Goal: Task Accomplishment & Management: Manage account settings

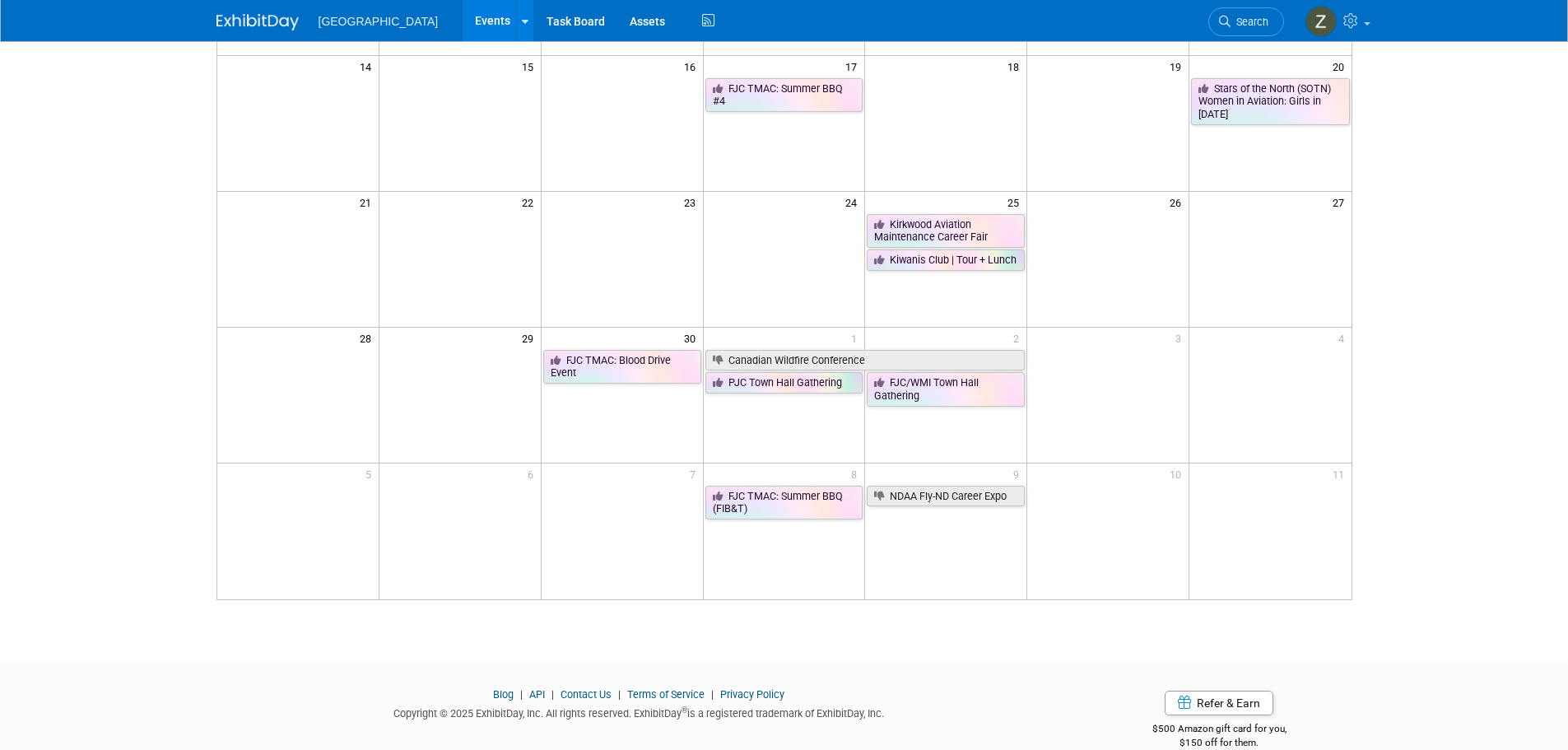
scroll to position [412, 0]
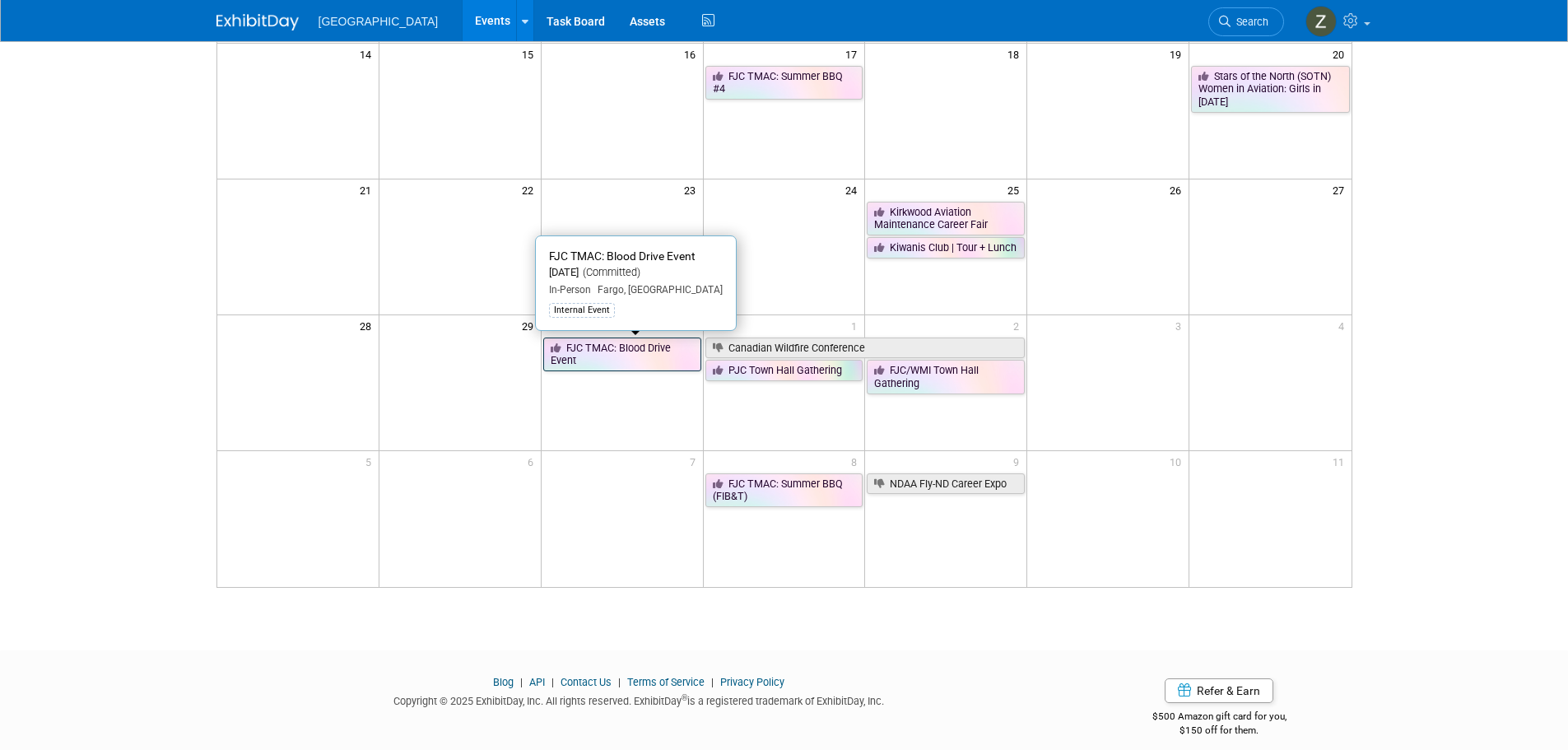
click at [626, 358] on link "FJC TMAC: Blood Drive Event" at bounding box center [622, 355] width 158 height 33
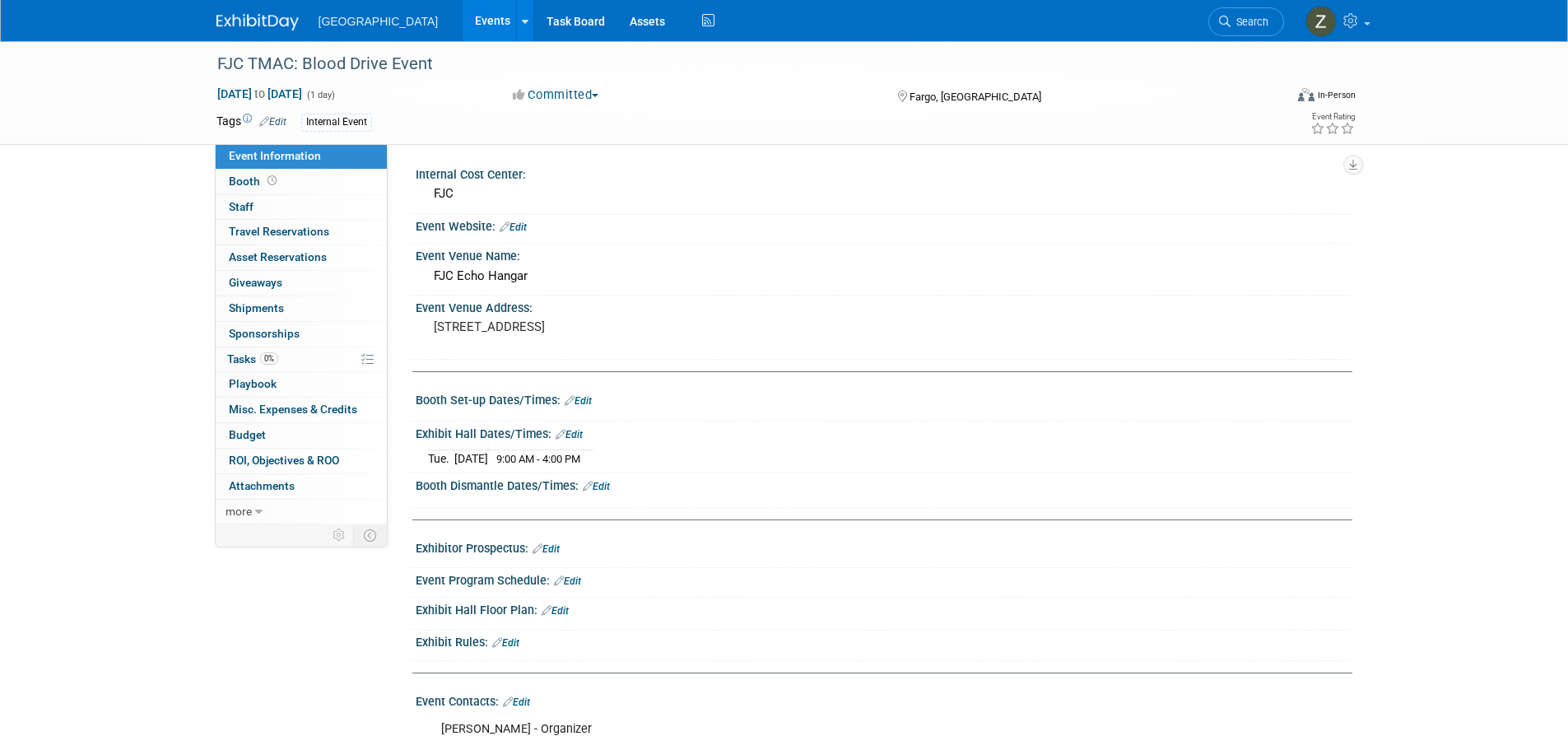
click at [471, 19] on link "Events" at bounding box center [493, 20] width 60 height 41
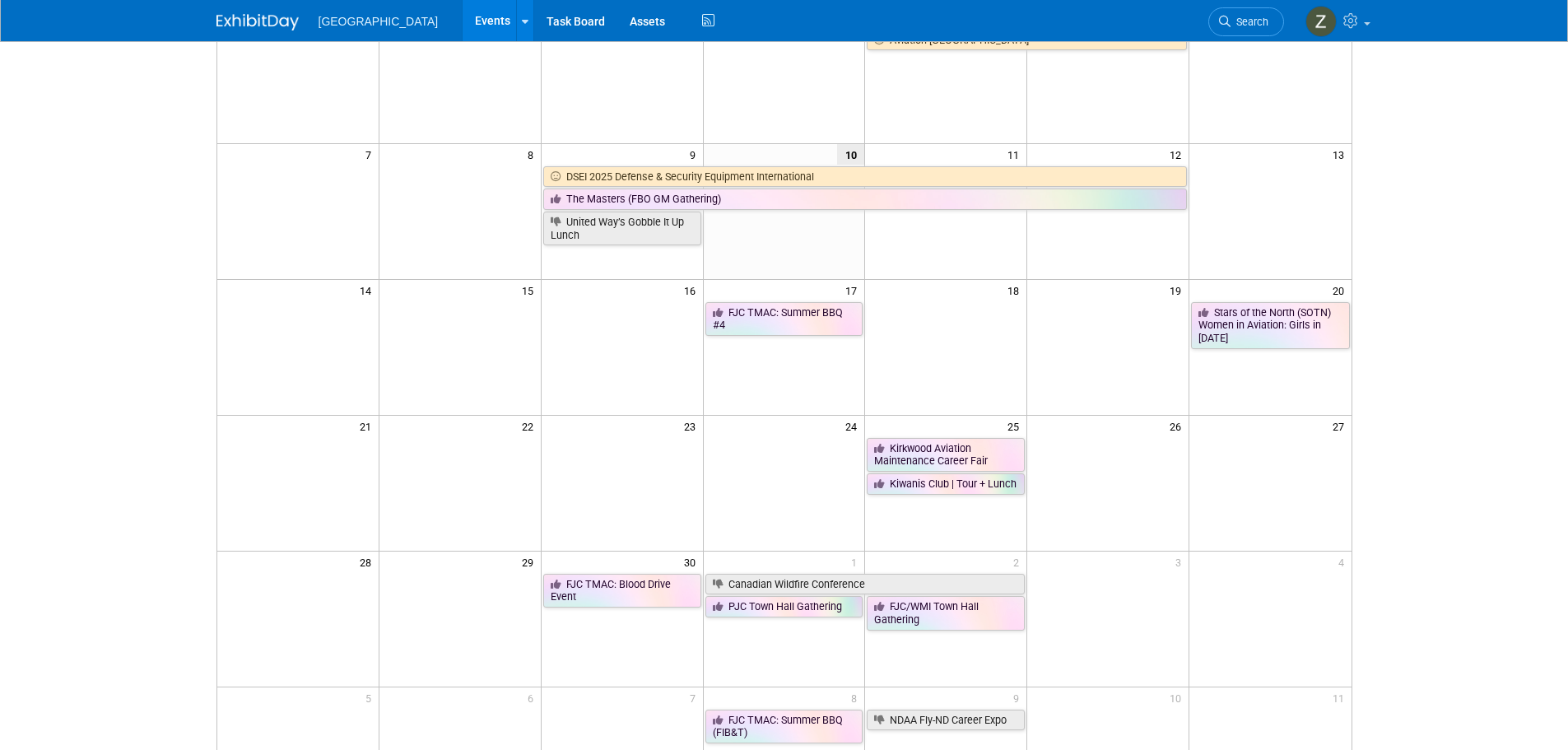
scroll to position [83, 0]
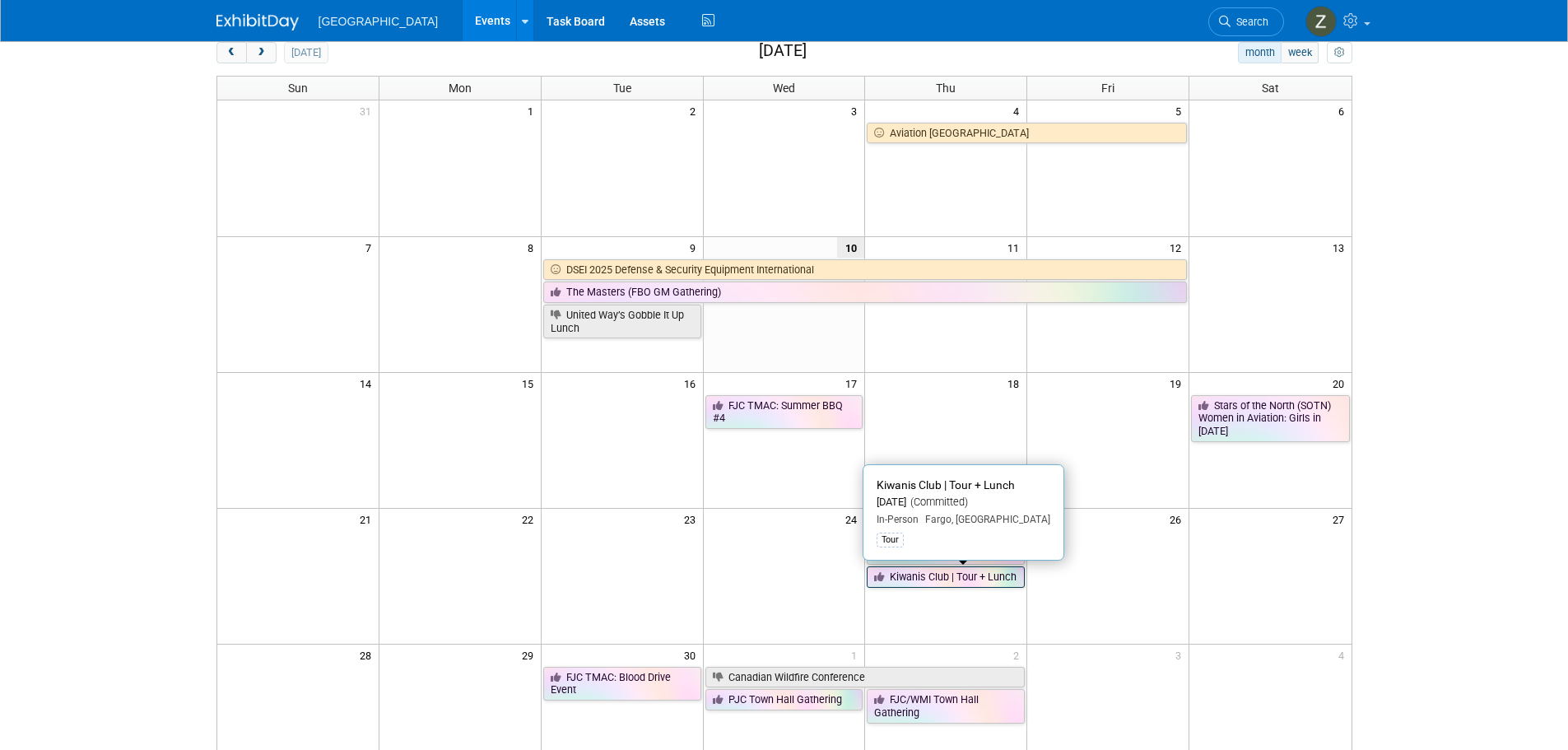
click at [927, 577] on link "Kiwanis Club | Tour + Lunch" at bounding box center [945, 576] width 158 height 21
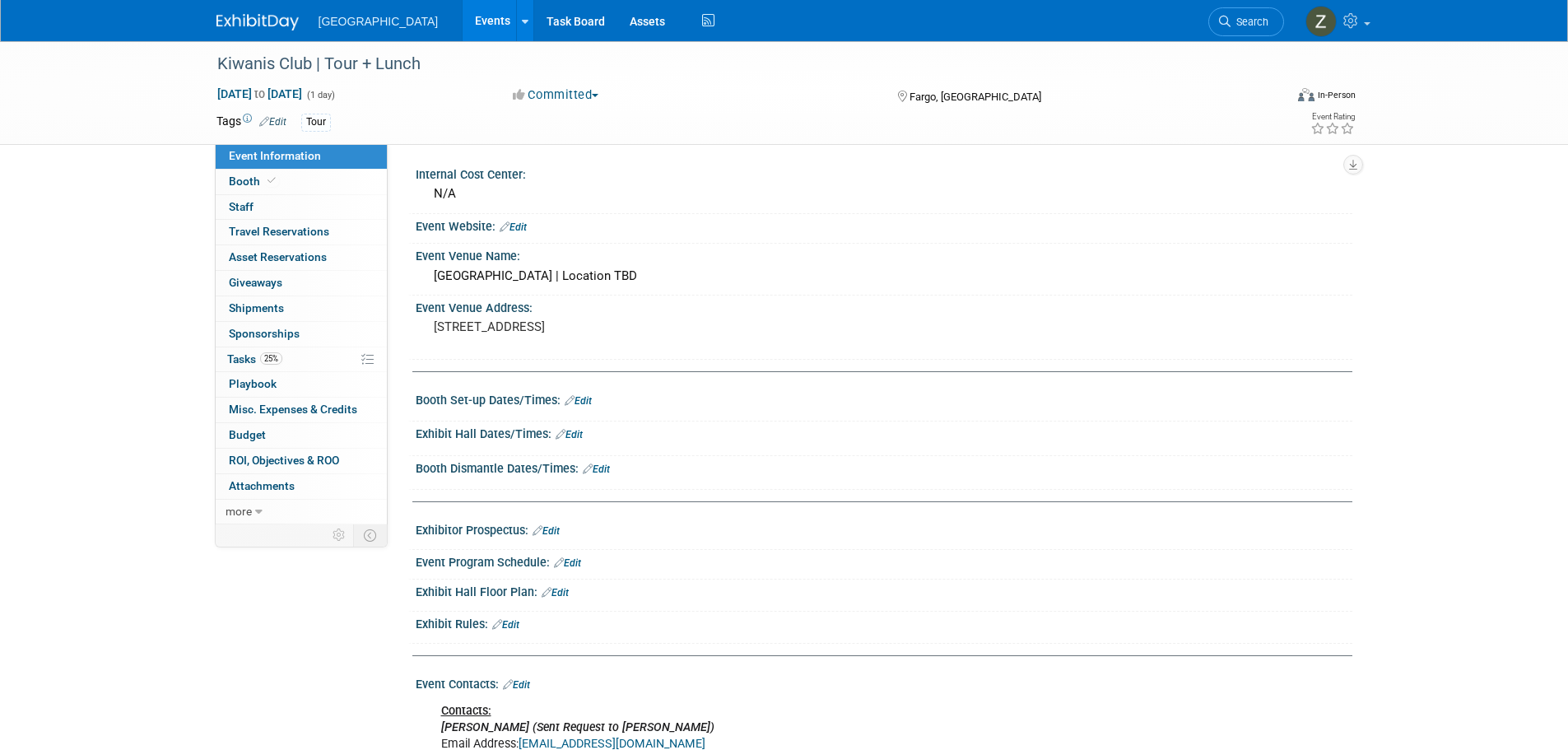
click at [302, 90] on span "Sep 25, 2025 to Sep 25, 2025" at bounding box center [259, 94] width 86 height 15
type input "[DATE]"
select select "8"
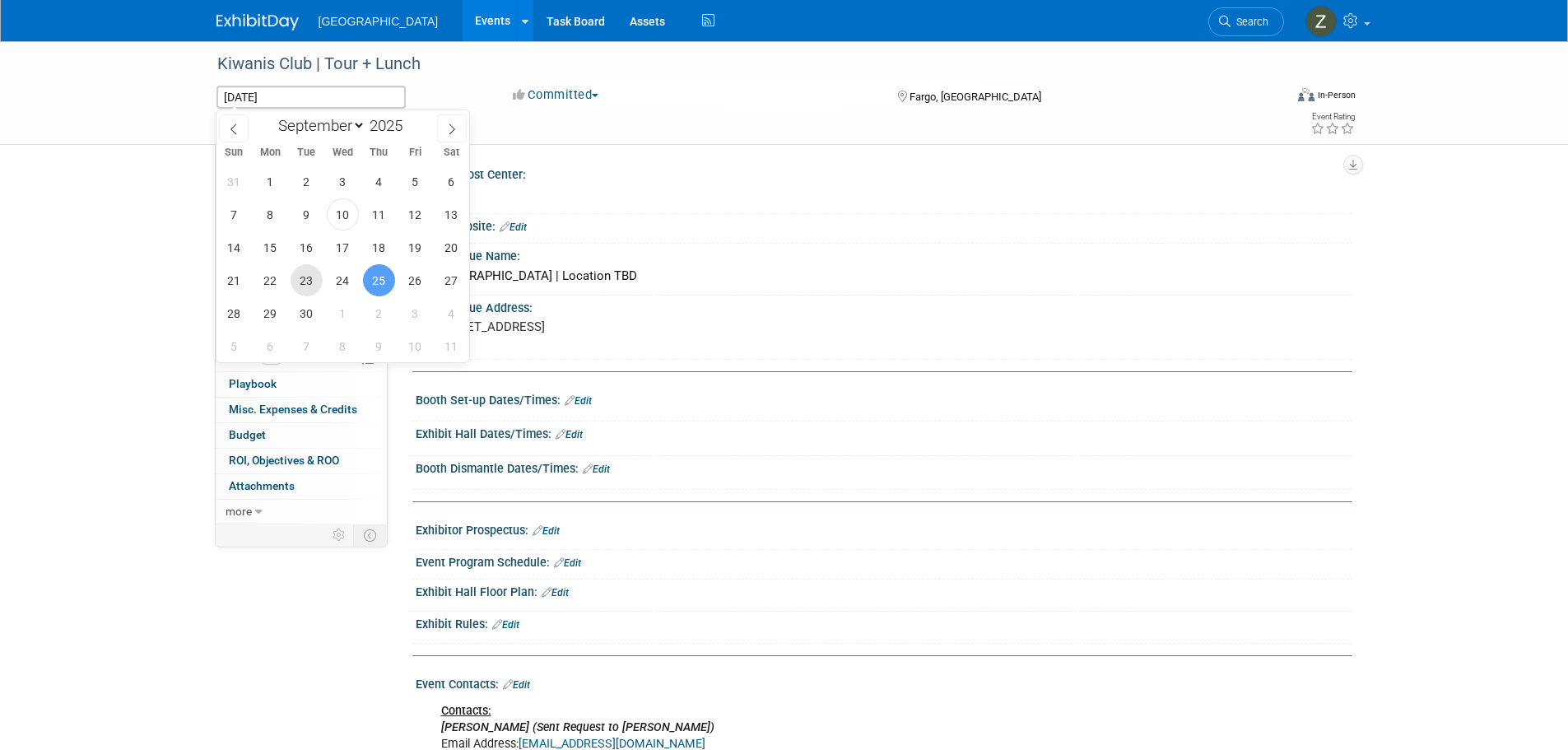
click at [298, 276] on span "23" at bounding box center [306, 280] width 32 height 32
type input "Sep 23, 2025"
click at [298, 276] on span "23" at bounding box center [306, 280] width 32 height 32
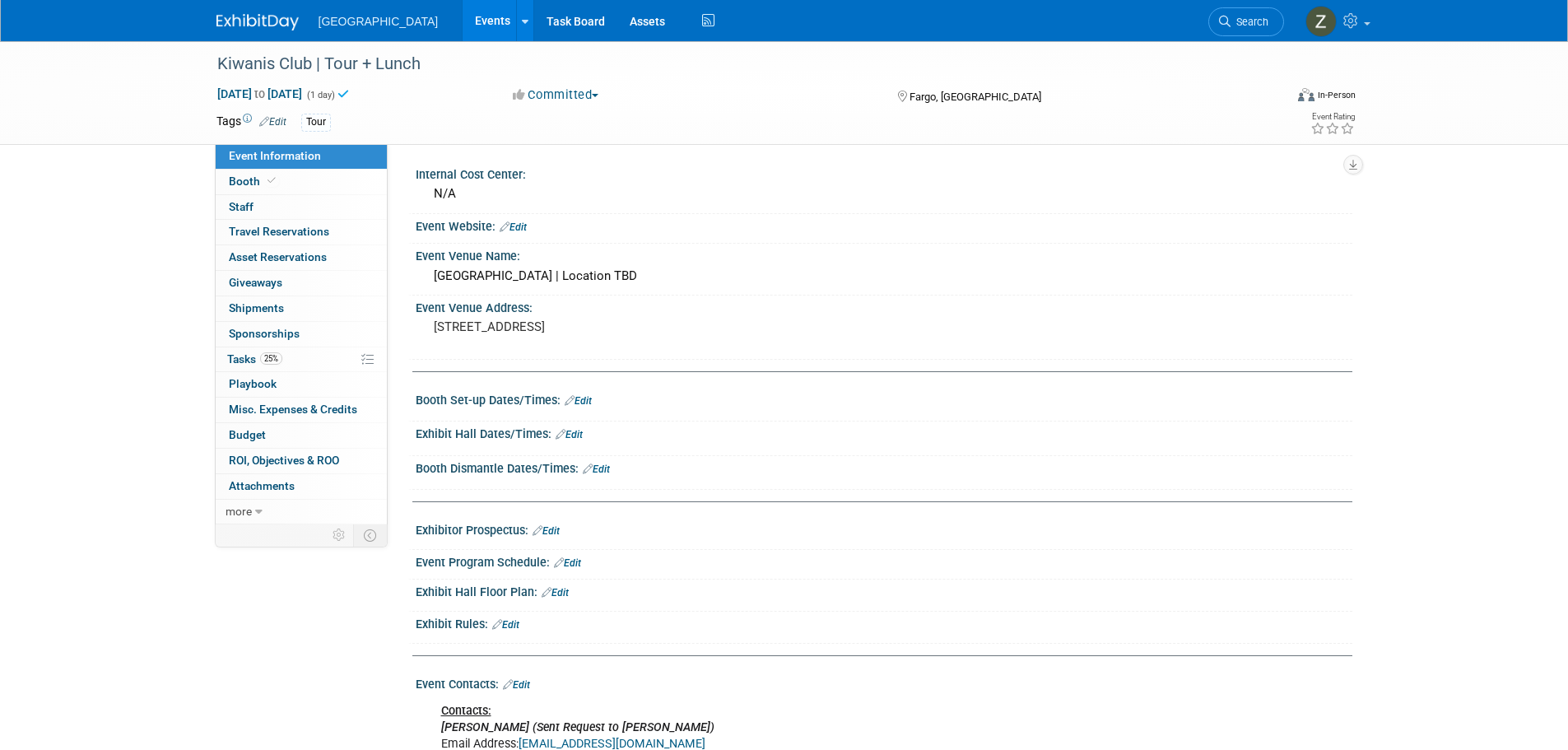
click at [576, 427] on div "Exhibit Hall Dates/Times: Edit" at bounding box center [884, 432] width 937 height 21
click at [580, 433] on link "Edit" at bounding box center [569, 434] width 27 height 11
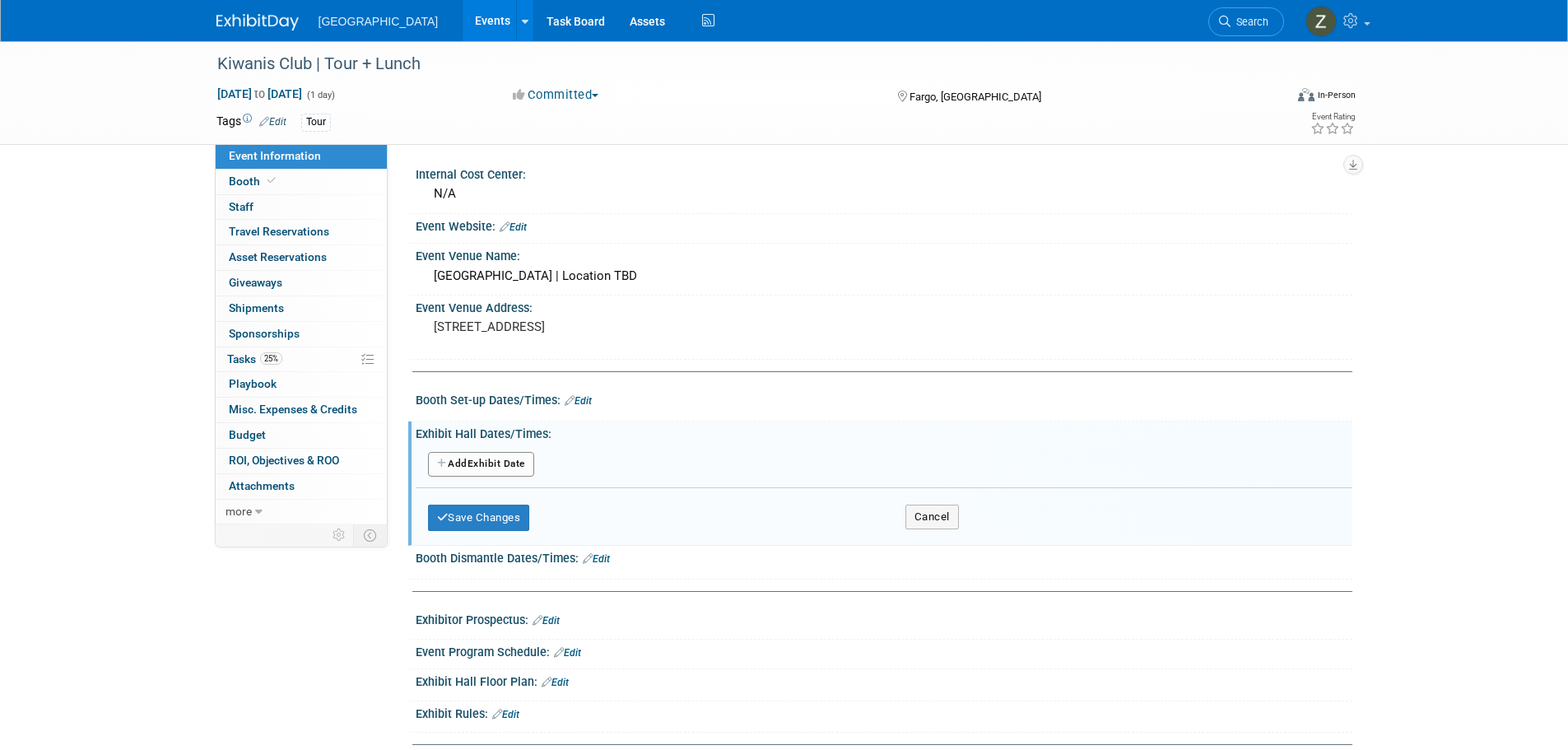
click at [507, 465] on button "Add Another Exhibit Date" at bounding box center [481, 464] width 106 height 25
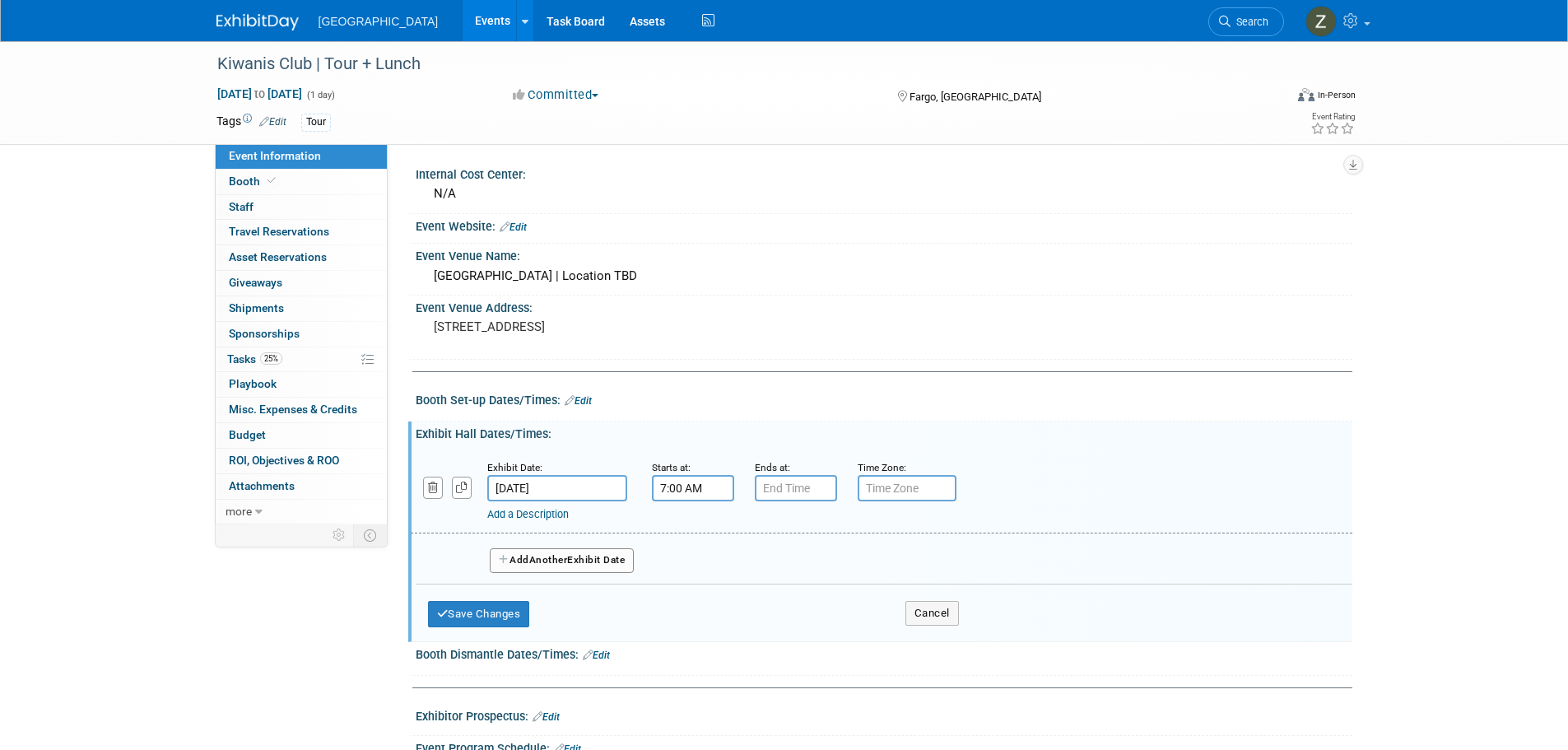
click at [677, 490] on input "7:00 AM" at bounding box center [693, 488] width 83 height 26
click at [696, 575] on span "07" at bounding box center [690, 564] width 32 height 30
click at [675, 542] on td "12" at bounding box center [682, 529] width 53 height 45
click at [846, 572] on button "AM" at bounding box center [834, 564] width 30 height 28
type input "12:00 PM"
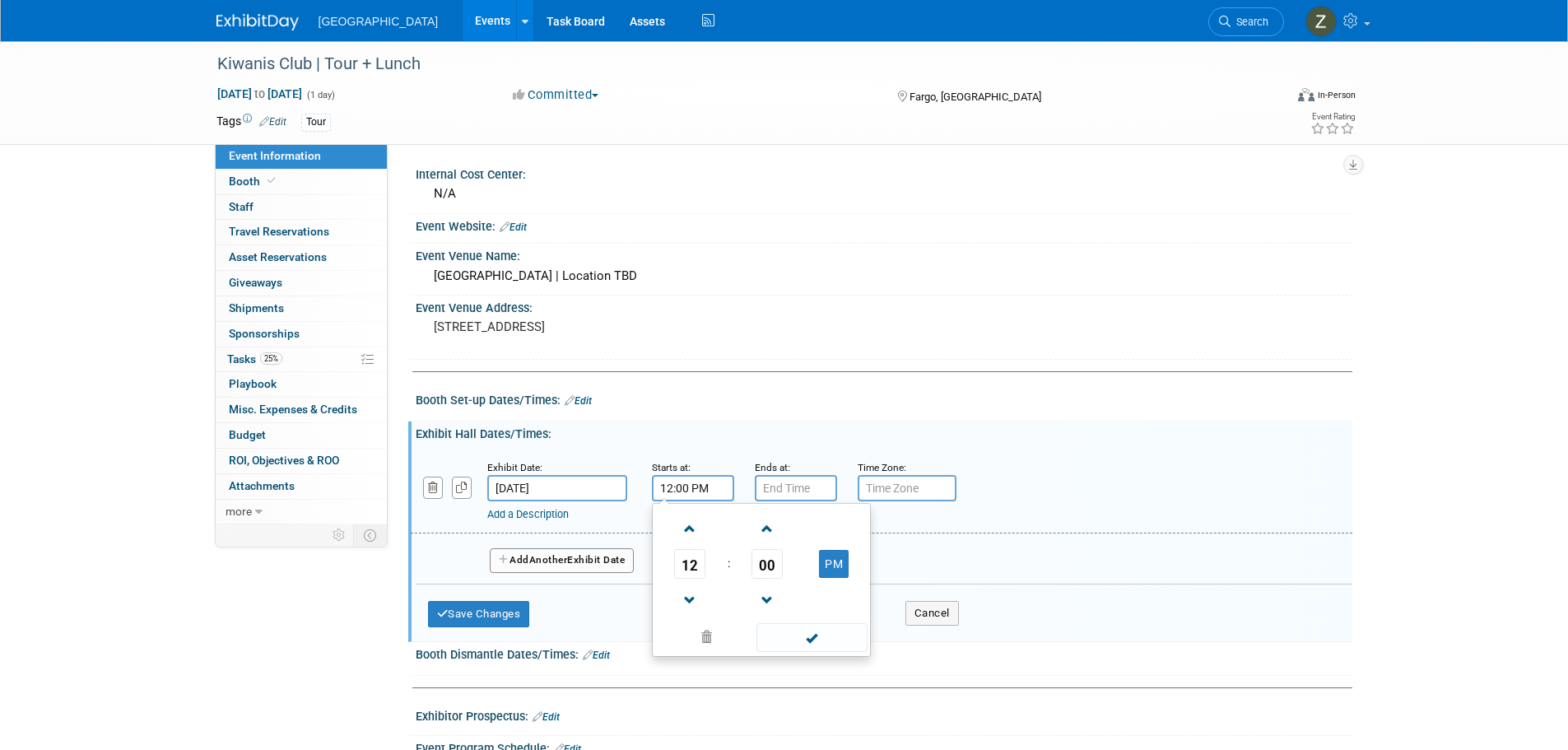
drag, startPoint x: 821, startPoint y: 639, endPoint x: 814, endPoint y: 581, distance: 58.4
click at [822, 639] on span at bounding box center [812, 638] width 111 height 29
click at [784, 463] on small "Ends at:" at bounding box center [772, 468] width 35 height 11
click at [784, 493] on input "7:00 PM" at bounding box center [795, 488] width 83 height 26
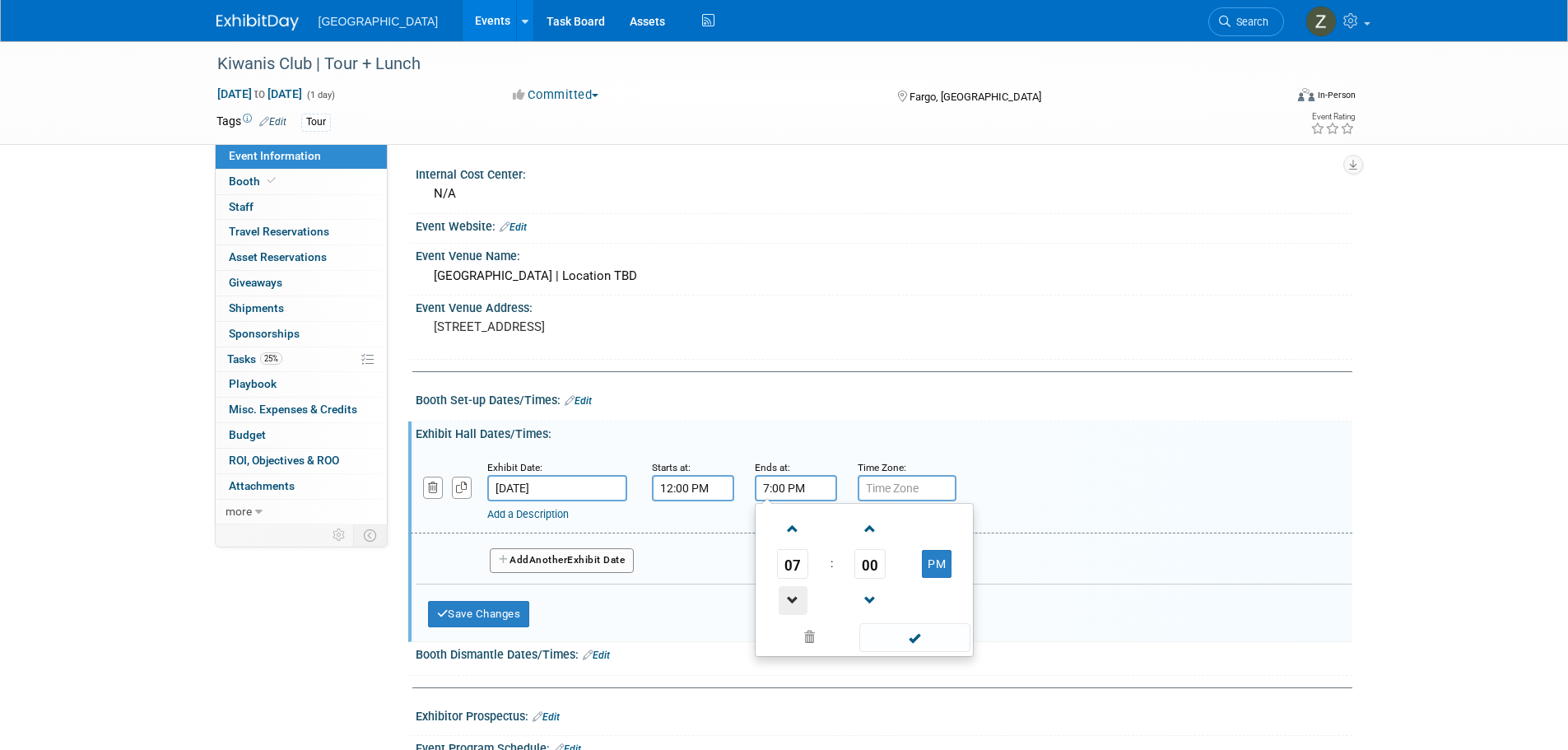
click at [791, 592] on span at bounding box center [792, 601] width 29 height 29
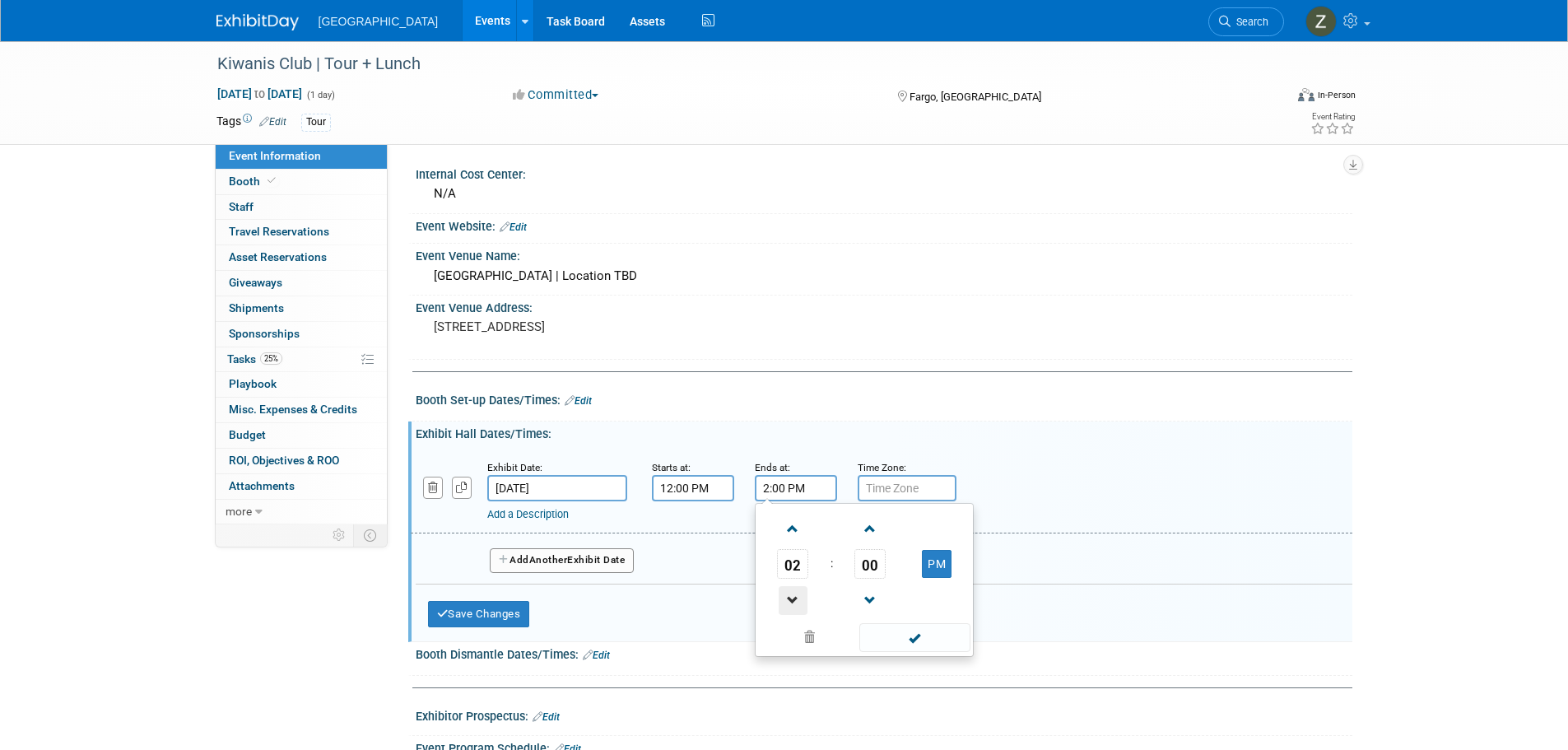
click at [791, 592] on span at bounding box center [792, 601] width 29 height 29
click at [870, 562] on span "00" at bounding box center [870, 564] width 32 height 30
click at [892, 575] on td "30" at bounding box center [890, 574] width 53 height 45
type input "1:30 PM"
drag, startPoint x: 894, startPoint y: 633, endPoint x: 739, endPoint y: 591, distance: 160.6
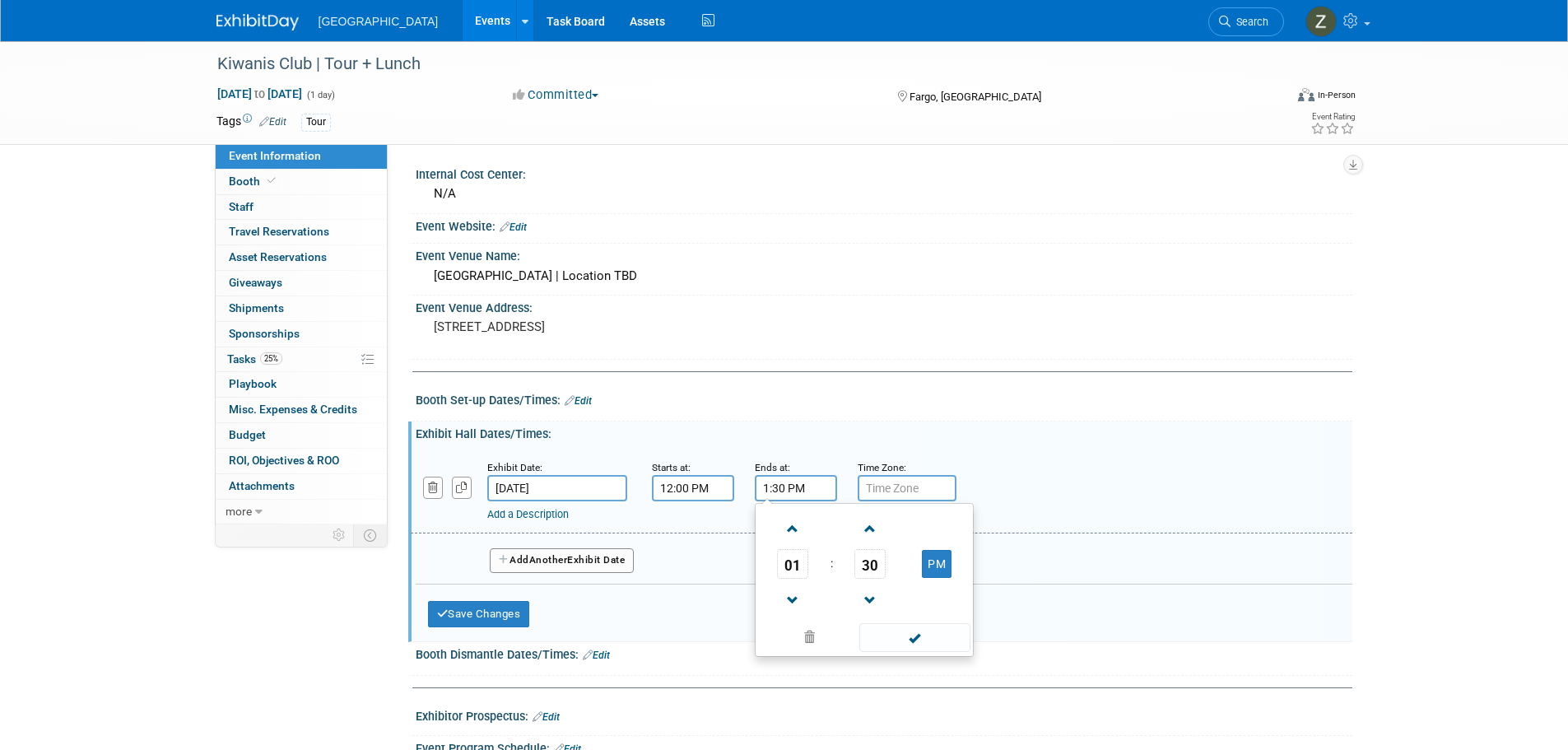
click at [895, 633] on span at bounding box center [915, 638] width 111 height 29
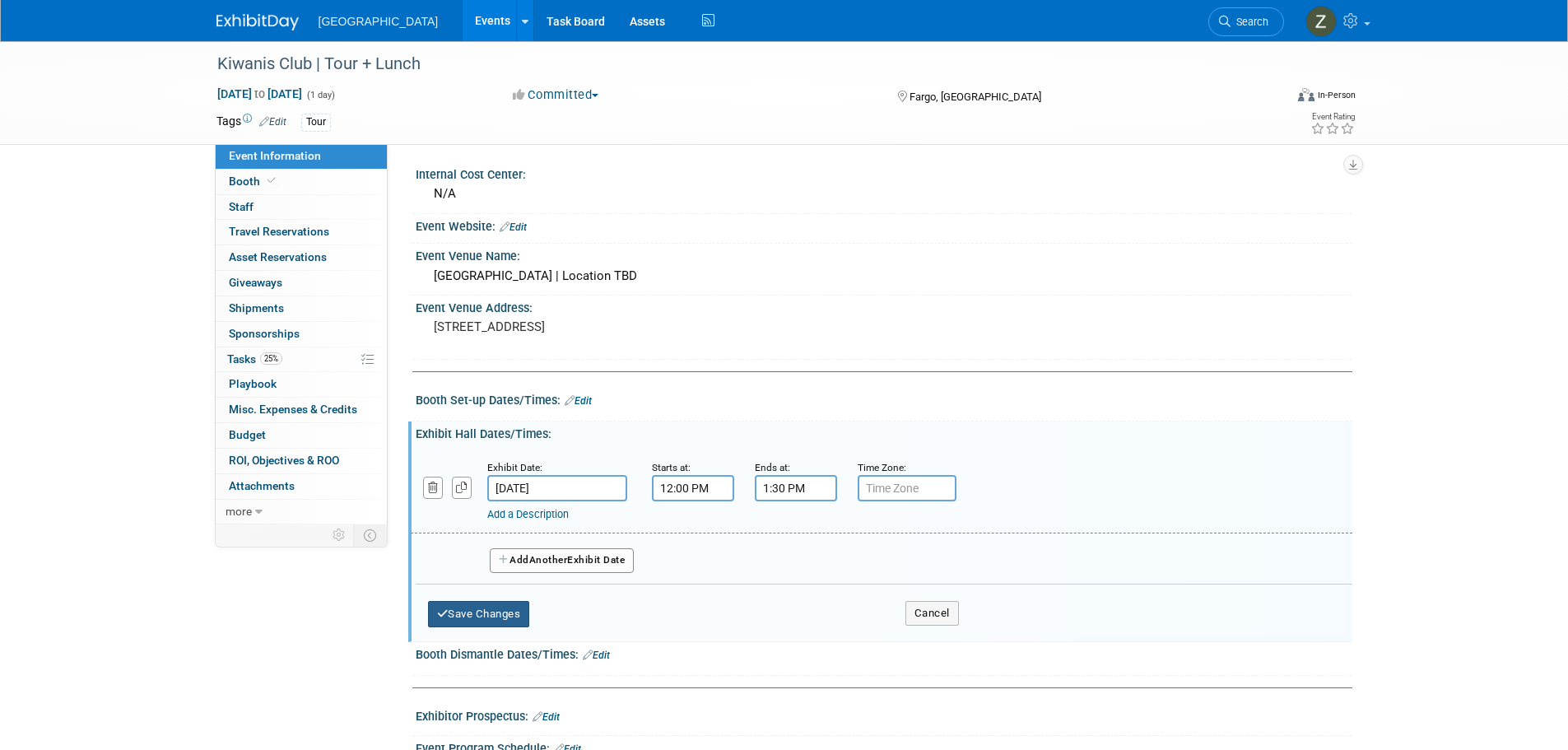
click at [482, 627] on button "Save Changes" at bounding box center [479, 614] width 102 height 26
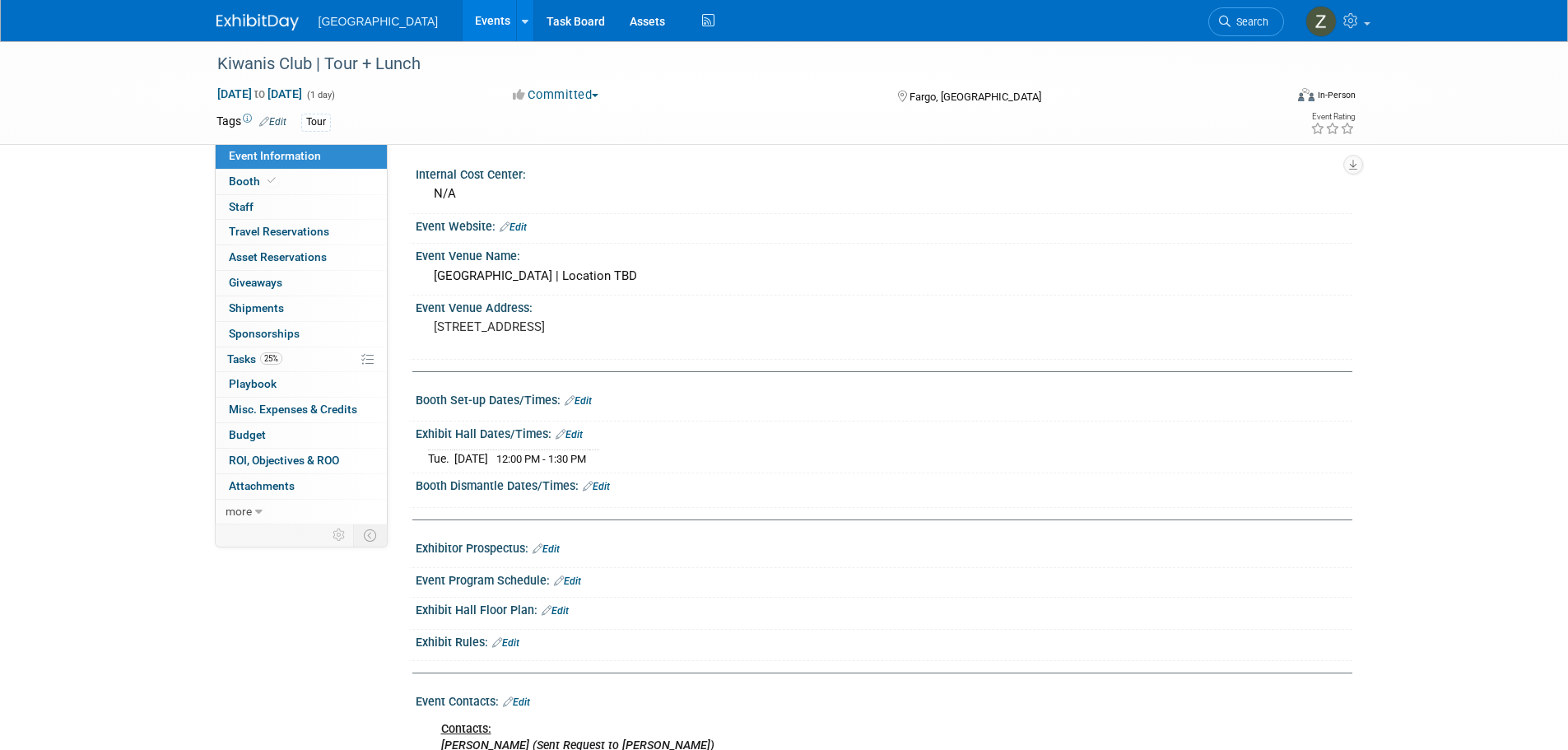
click at [469, 21] on link "Events" at bounding box center [493, 20] width 60 height 41
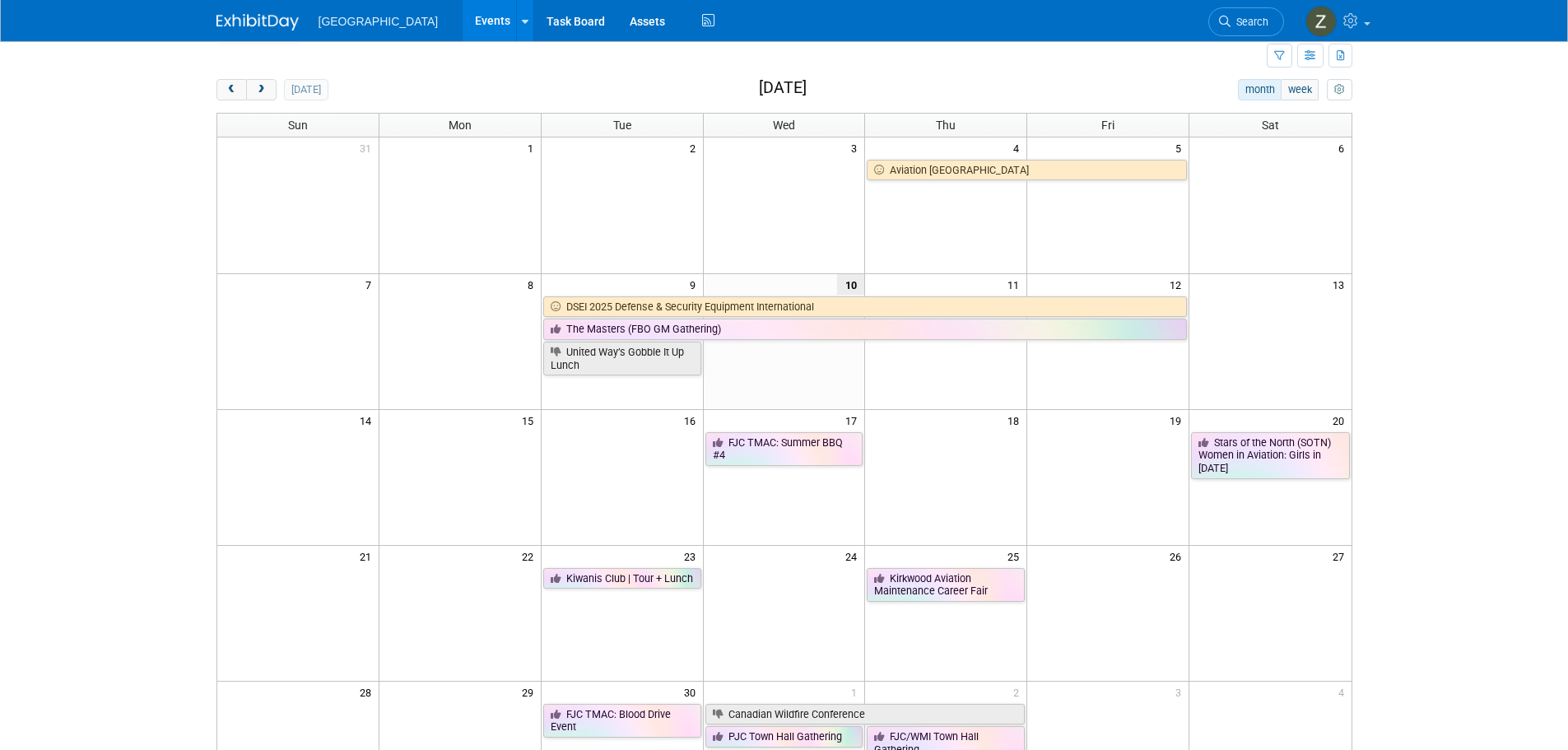
scroll to position [83, 0]
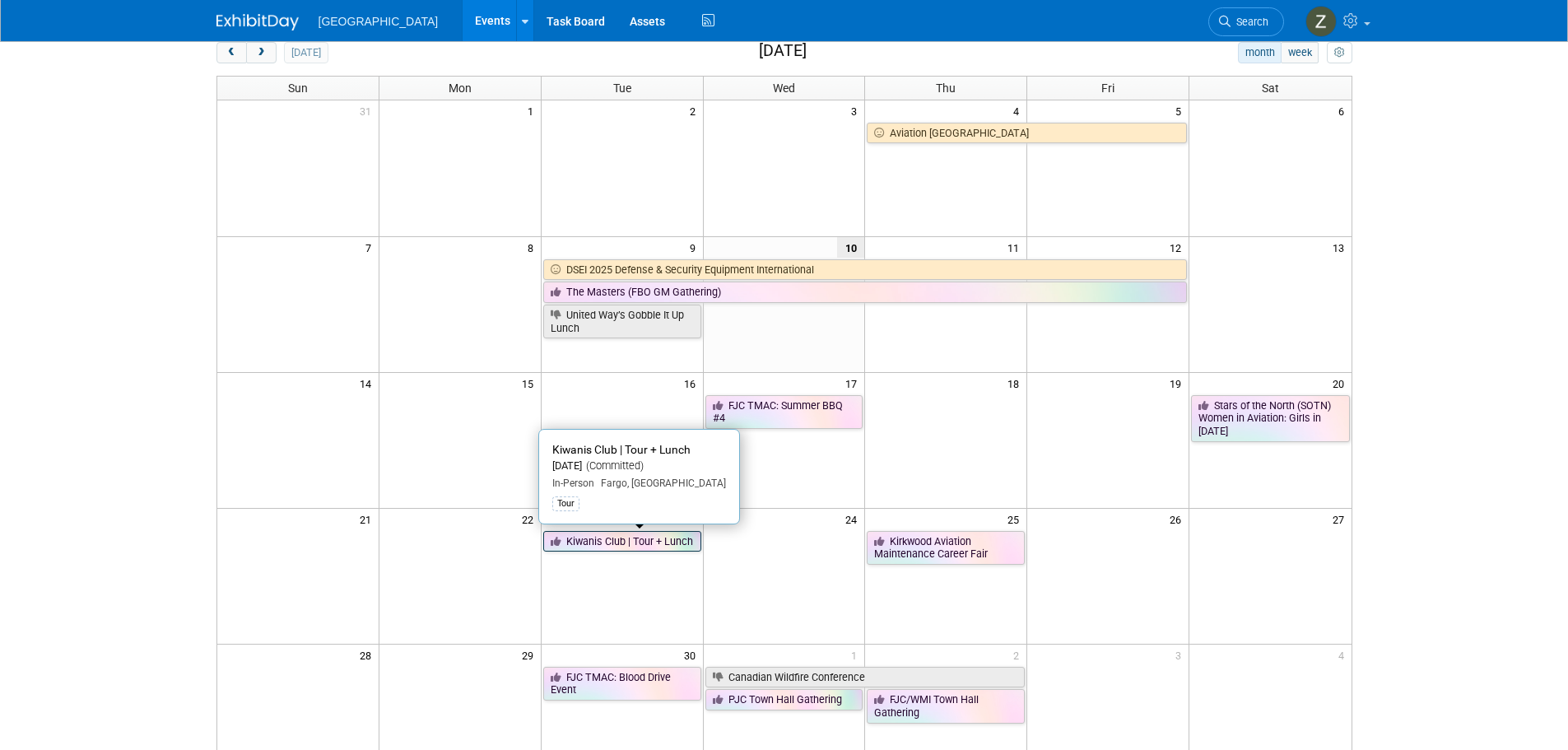
click at [609, 544] on link "Kiwanis Club | Tour + Lunch" at bounding box center [622, 541] width 158 height 21
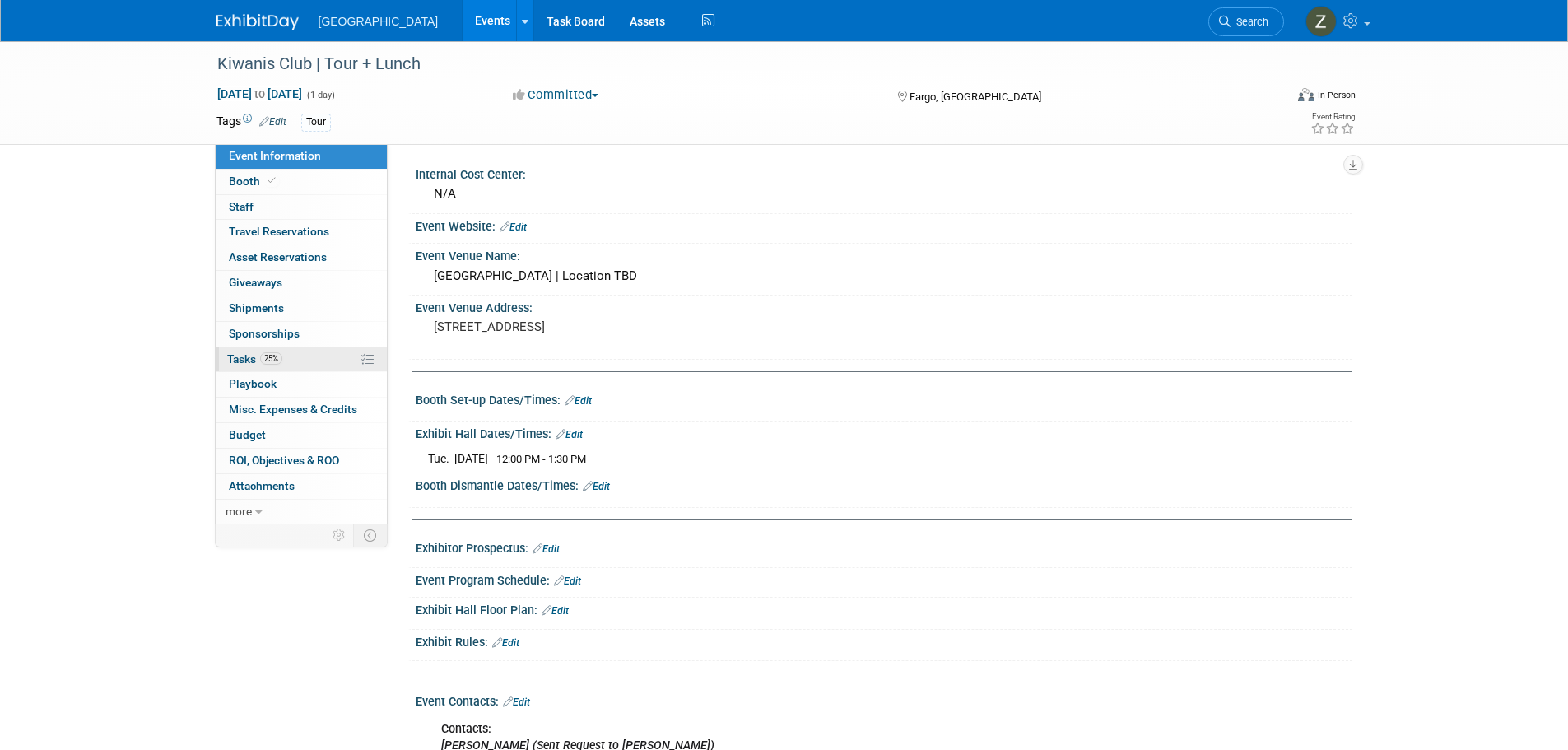
click at [277, 356] on span "25%" at bounding box center [271, 358] width 22 height 12
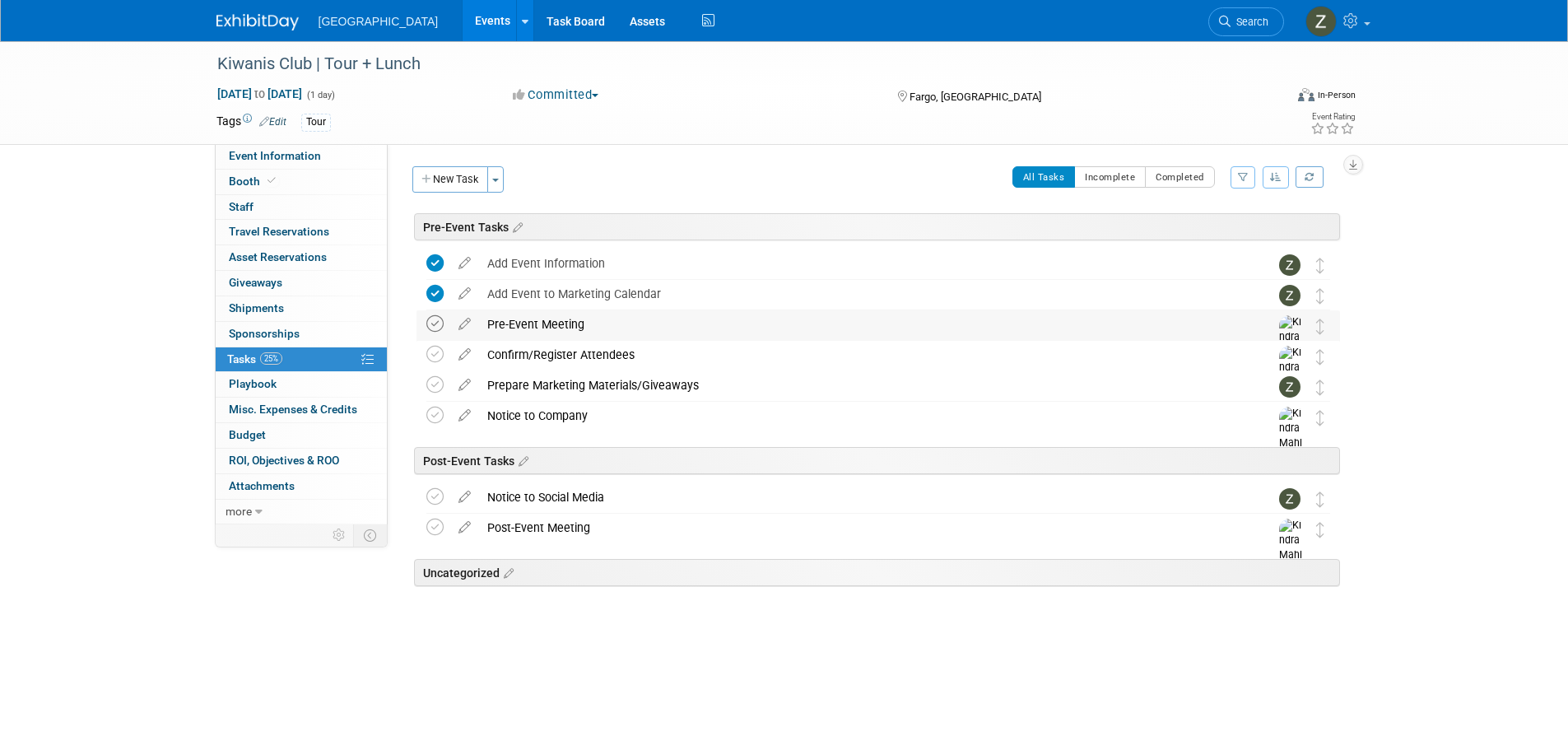
click at [438, 329] on icon at bounding box center [435, 324] width 18 height 18
click at [431, 354] on icon at bounding box center [435, 355] width 18 height 18
click at [434, 390] on icon at bounding box center [435, 384] width 18 height 18
click at [433, 419] on icon at bounding box center [435, 415] width 18 height 18
click at [463, 24] on link "Events" at bounding box center [493, 20] width 60 height 41
